Goal: Find contact information: Find contact information

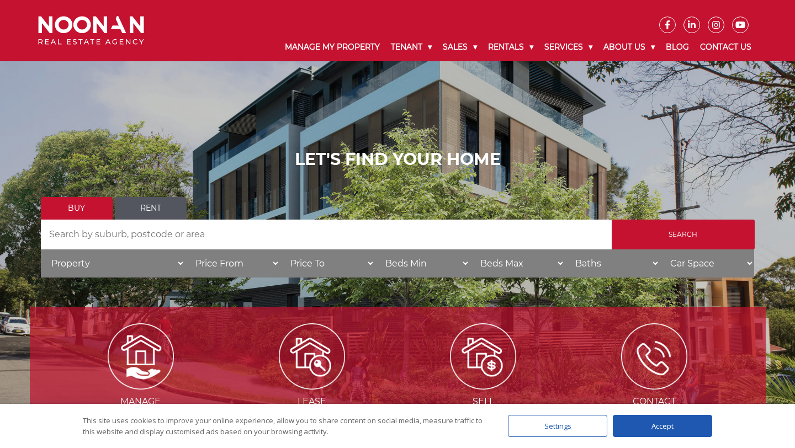
scroll to position [4, 0]
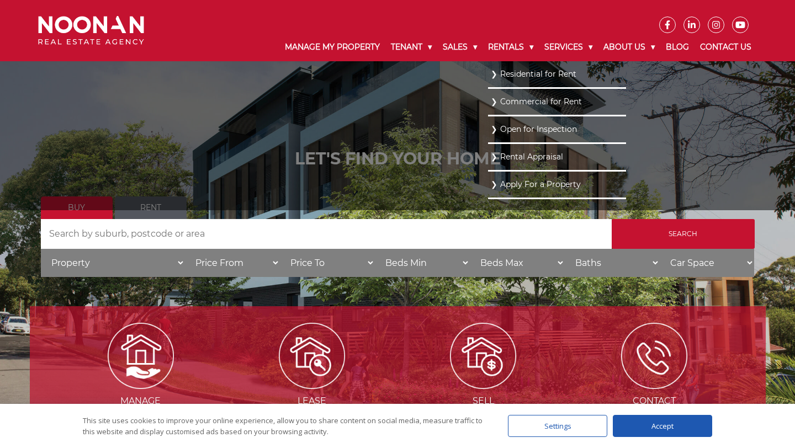
click at [532, 74] on link "Residential for Rent" at bounding box center [557, 74] width 133 height 15
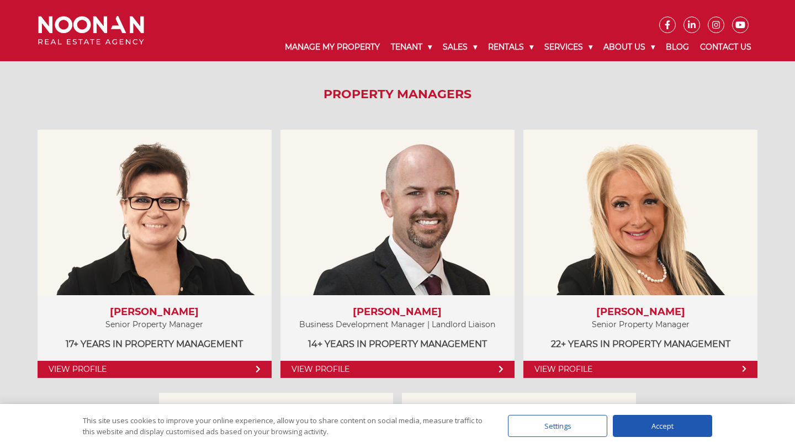
scroll to position [541, 0]
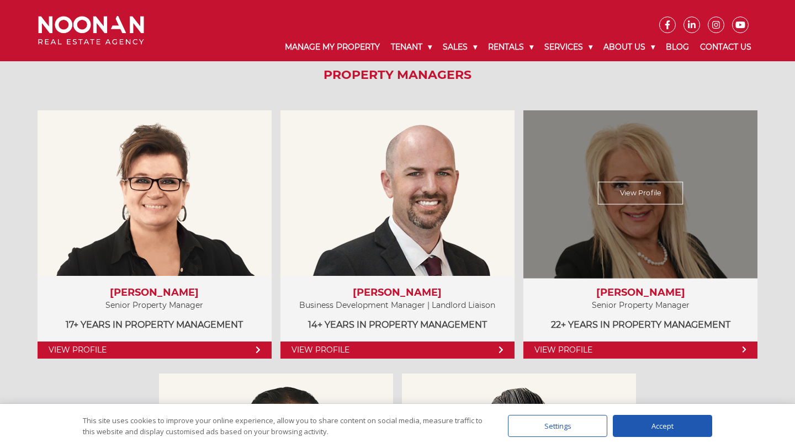
click at [648, 201] on link "View Profile" at bounding box center [641, 193] width 86 height 23
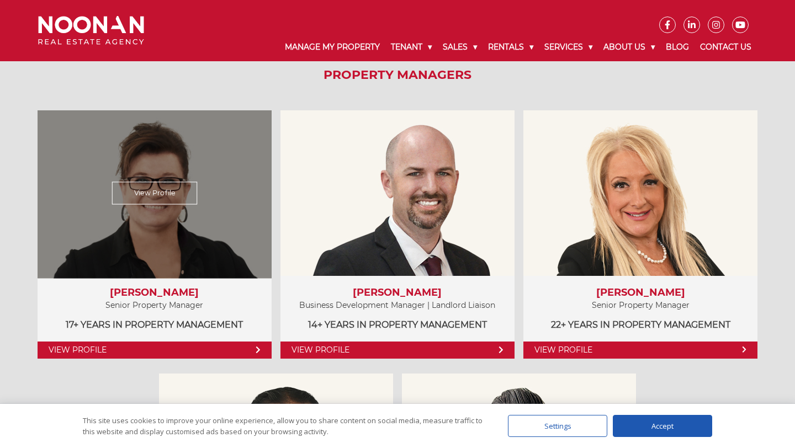
click at [167, 339] on div "Amela Sowinski Senior Property Manager 17+ years in Property Management" at bounding box center [155, 309] width 234 height 67
click at [168, 193] on link "View Profile" at bounding box center [154, 193] width 85 height 23
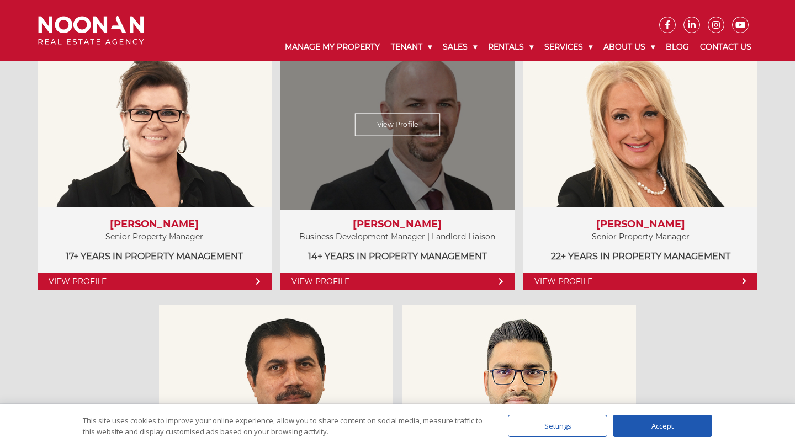
scroll to position [590, 0]
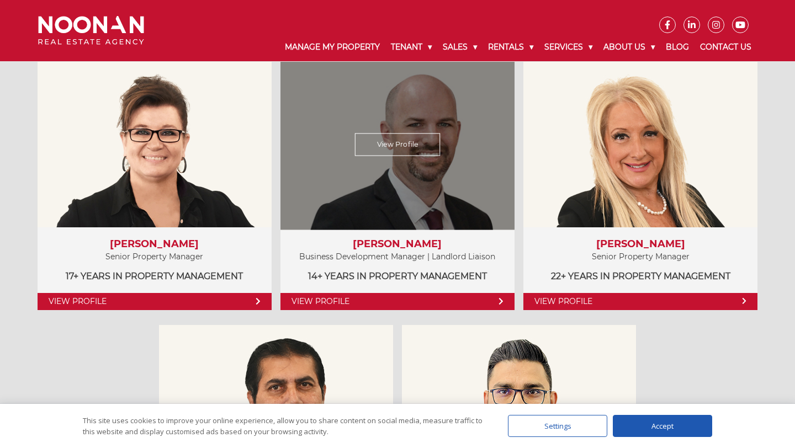
click at [400, 145] on link "View Profile" at bounding box center [398, 144] width 86 height 23
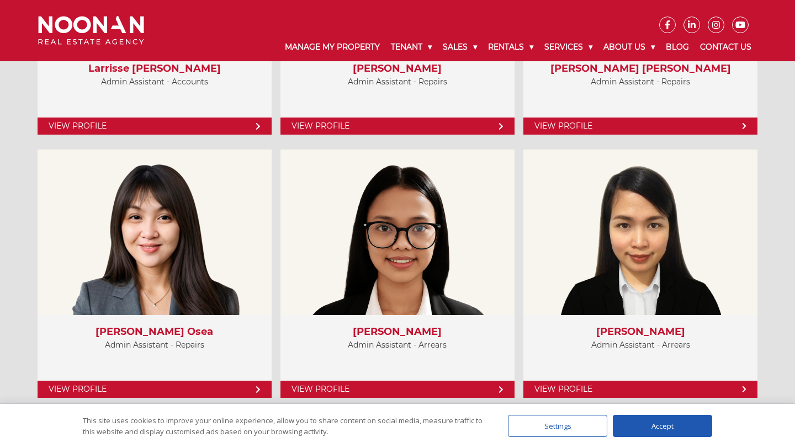
scroll to position [4319, 0]
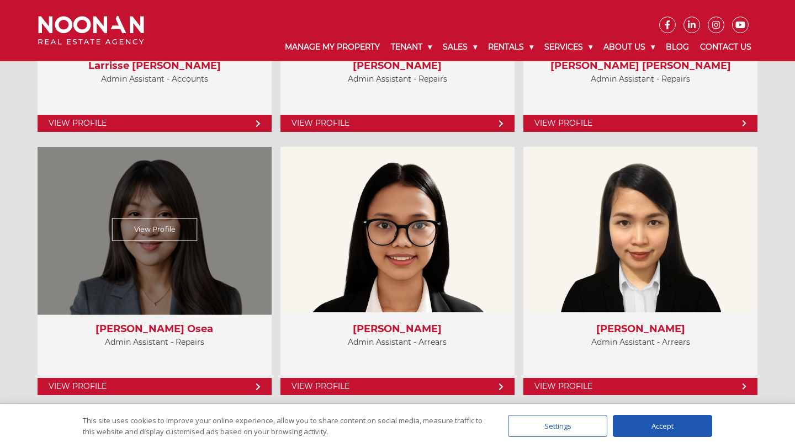
click at [172, 380] on link "View Profile" at bounding box center [155, 386] width 234 height 17
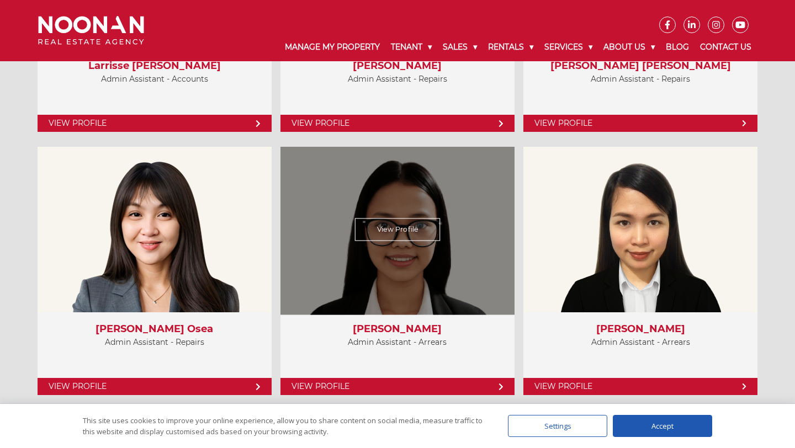
click at [365, 229] on link "View Profile" at bounding box center [398, 230] width 86 height 23
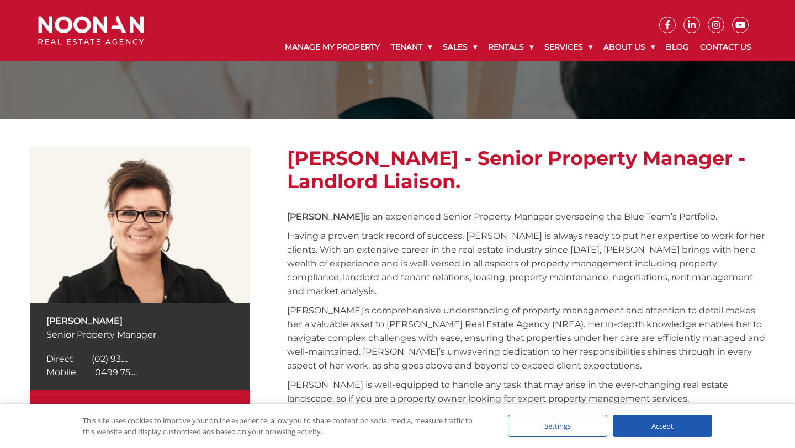
scroll to position [68, 0]
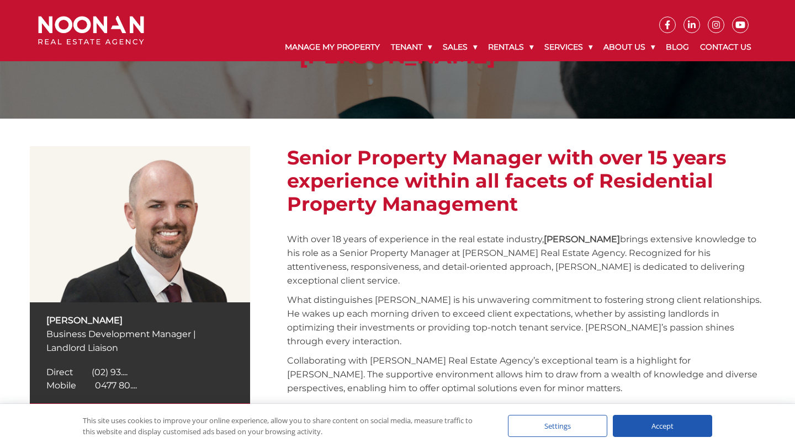
scroll to position [46, 0]
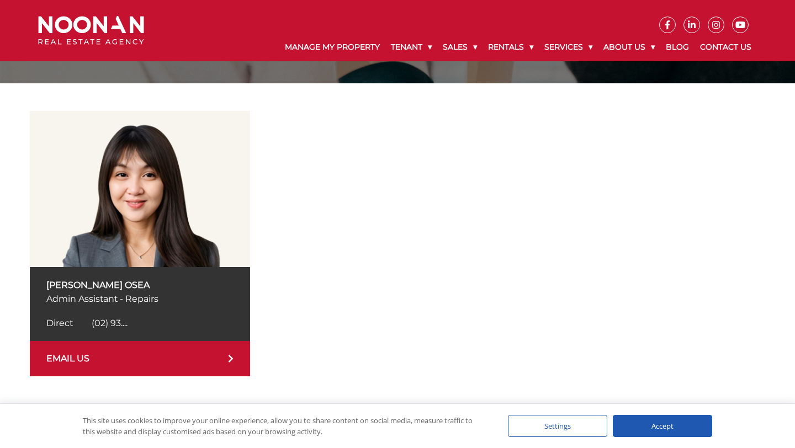
scroll to position [133, 0]
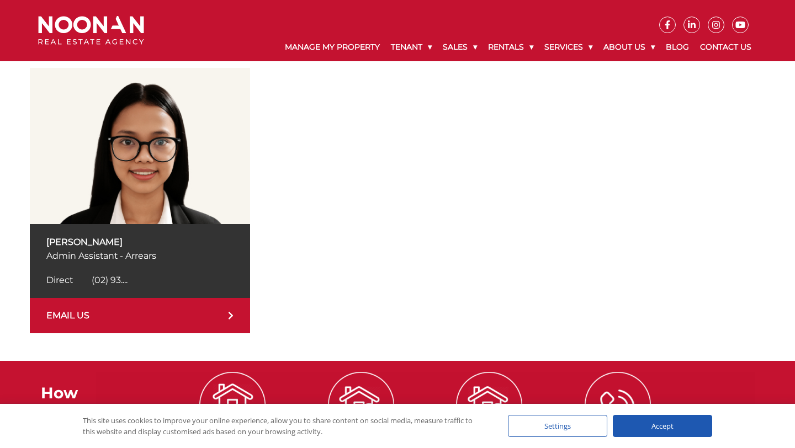
scroll to position [193, 0]
